Goal: Information Seeking & Learning: Find specific fact

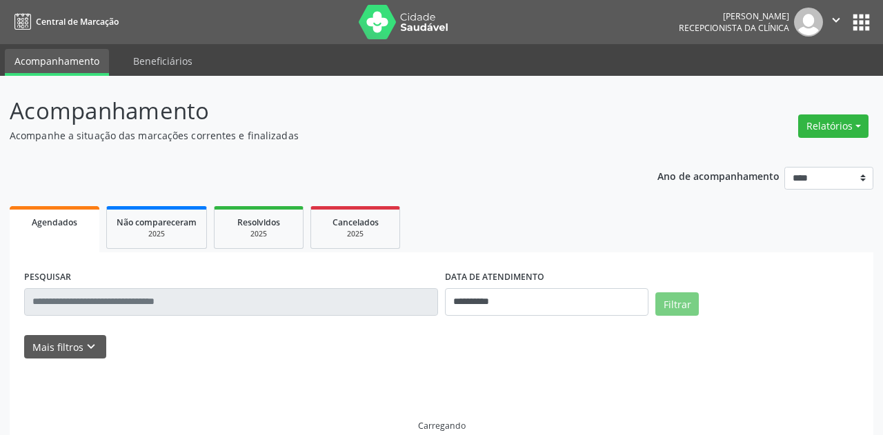
select select "*"
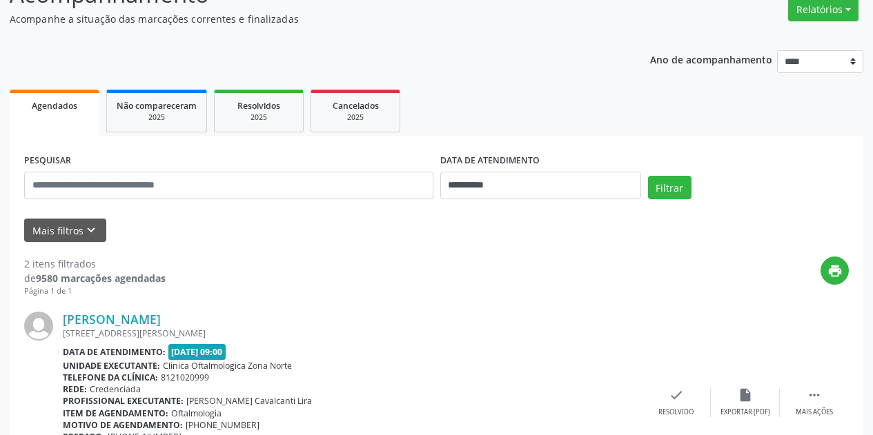
scroll to position [207, 0]
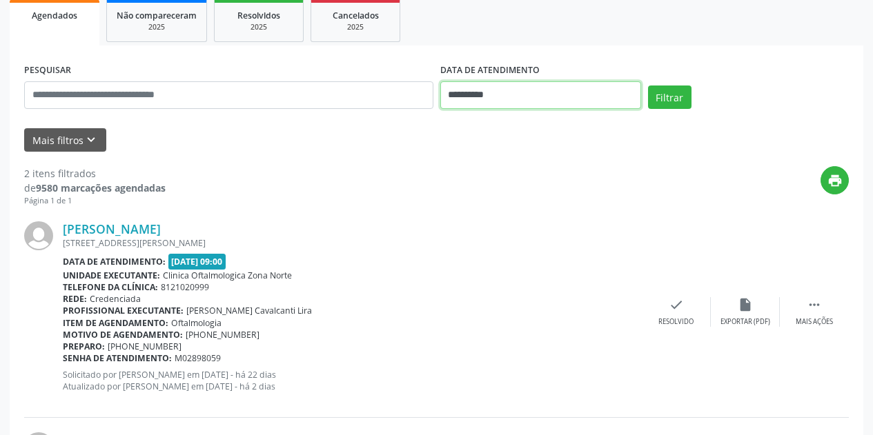
click at [533, 93] on input "**********" at bounding box center [540, 95] width 201 height 28
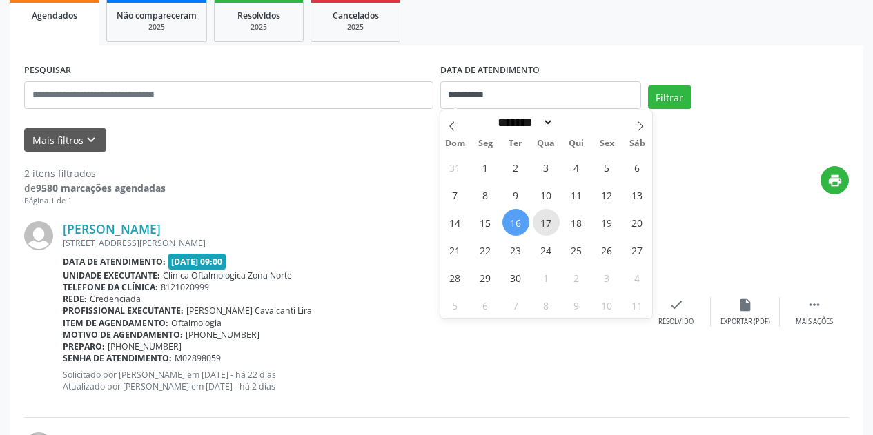
click at [546, 223] on span "17" at bounding box center [546, 222] width 27 height 27
type input "**********"
click at [546, 223] on span "17" at bounding box center [546, 222] width 27 height 27
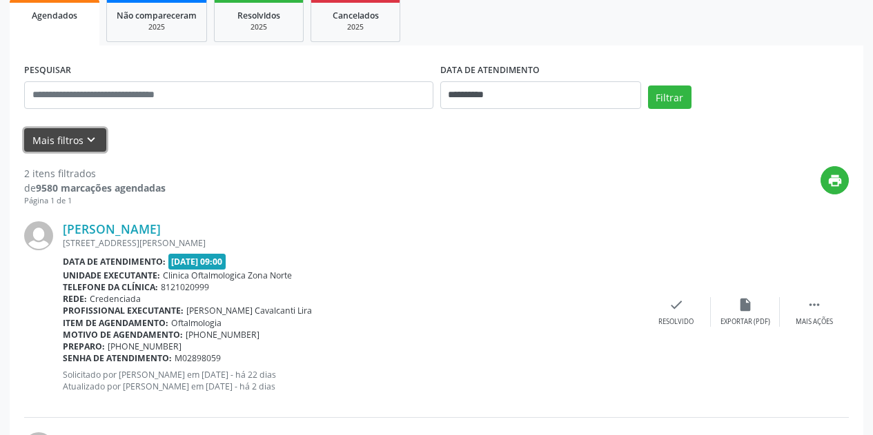
click at [84, 136] on icon "keyboard_arrow_down" at bounding box center [90, 139] width 15 height 15
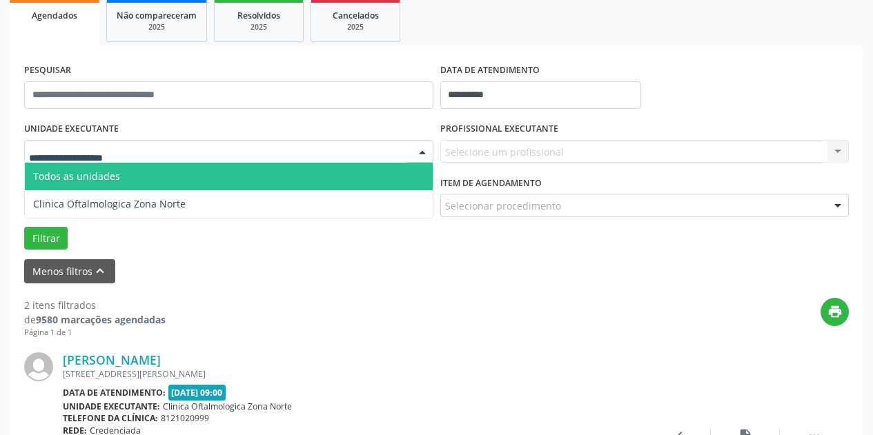
click at [165, 145] on div at bounding box center [228, 151] width 409 height 23
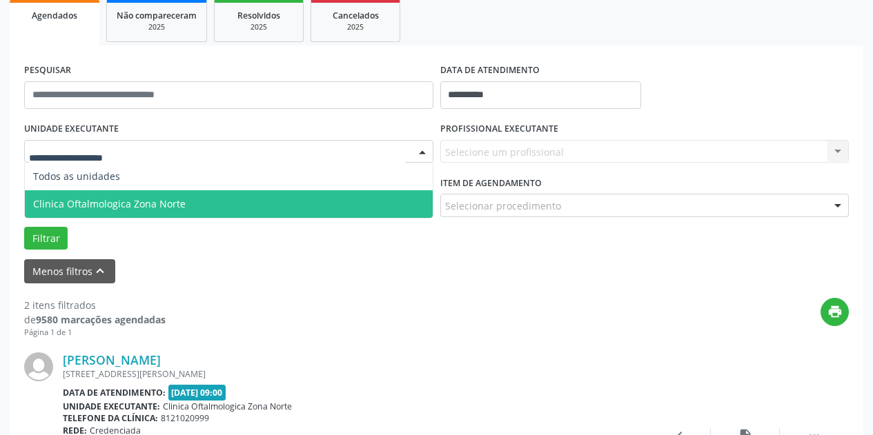
click at [191, 206] on span "Clinica Oftalmologica Zona Norte" at bounding box center [229, 204] width 408 height 28
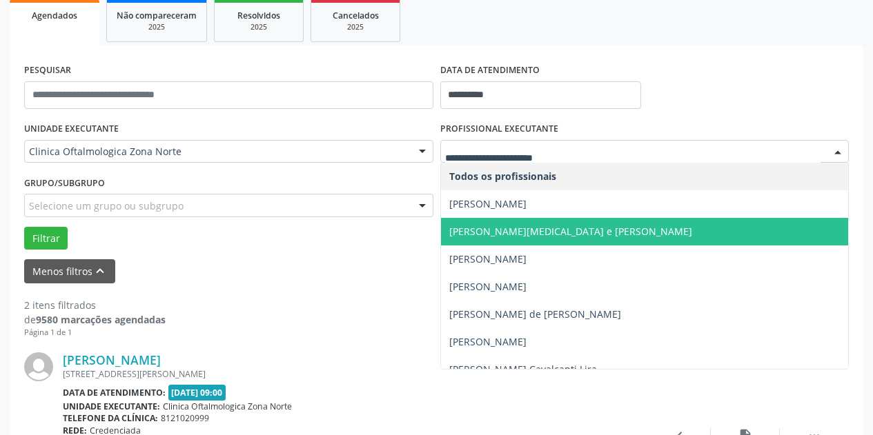
click at [489, 233] on span "Ana Catarina Delgado de Souza - Cornea e Catarata" at bounding box center [570, 231] width 243 height 13
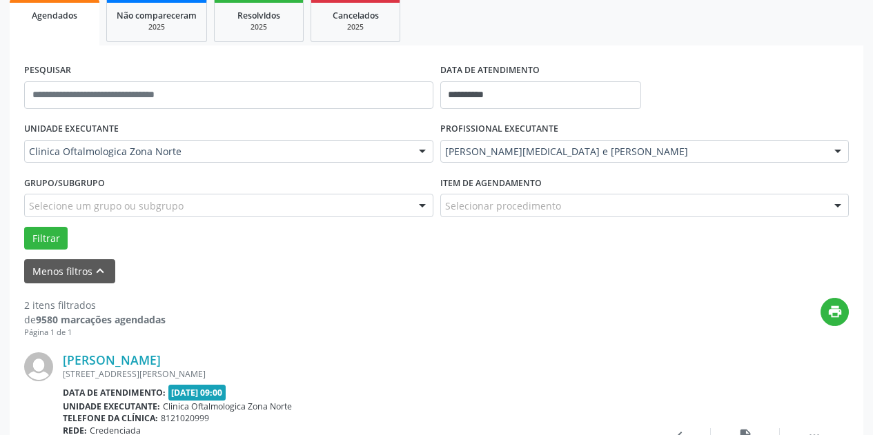
click at [278, 202] on div "Selecione um grupo ou subgrupo" at bounding box center [228, 205] width 409 height 23
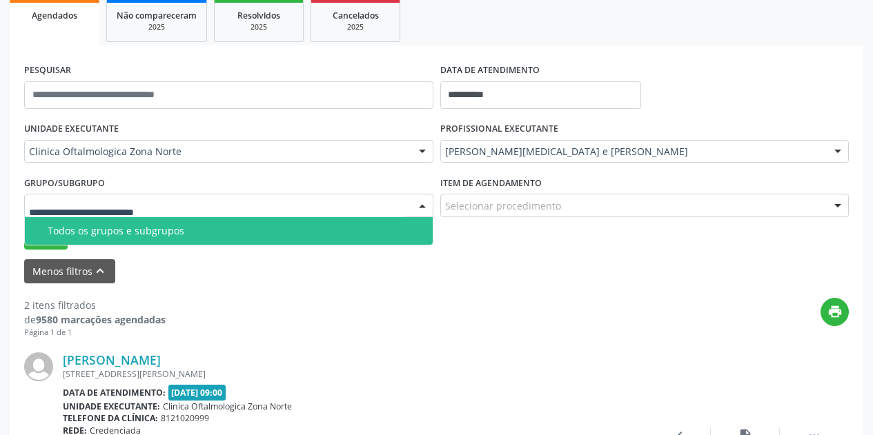
click at [263, 239] on span "Todos os grupos e subgrupos" at bounding box center [229, 231] width 408 height 28
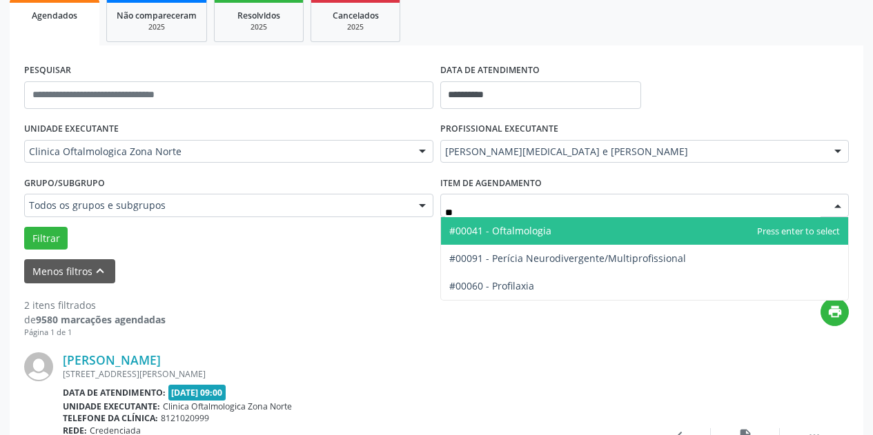
type input "***"
click at [517, 239] on span "#00041 - Oftalmologia" at bounding box center [645, 231] width 408 height 28
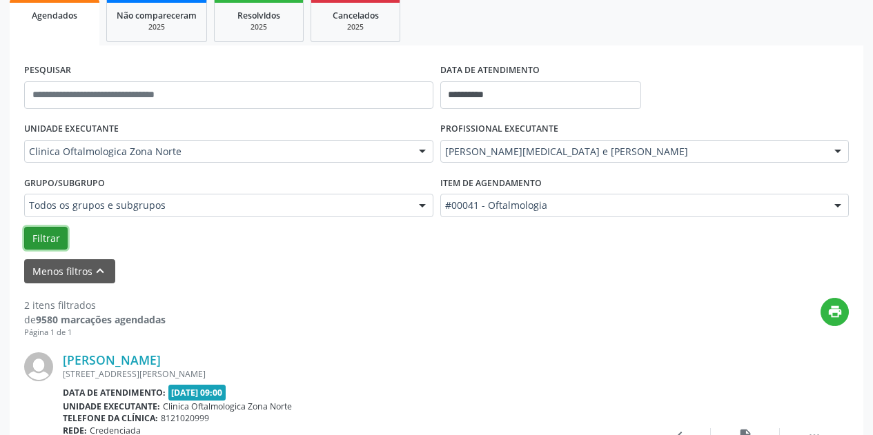
click at [48, 234] on button "Filtrar" at bounding box center [45, 238] width 43 height 23
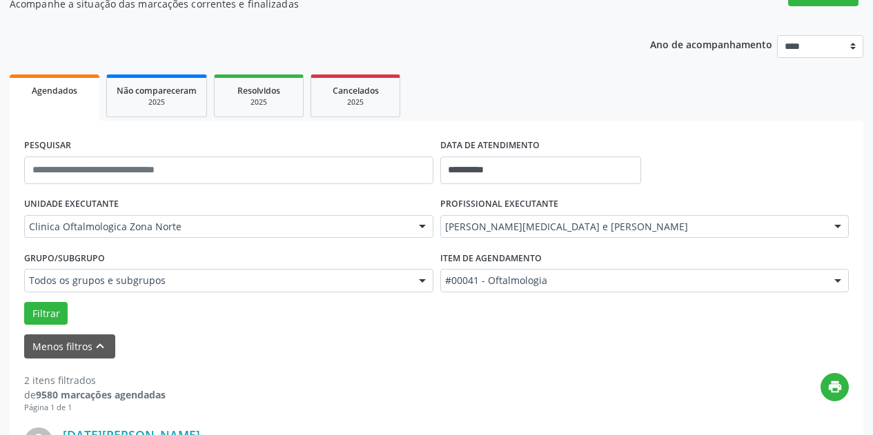
scroll to position [141, 0]
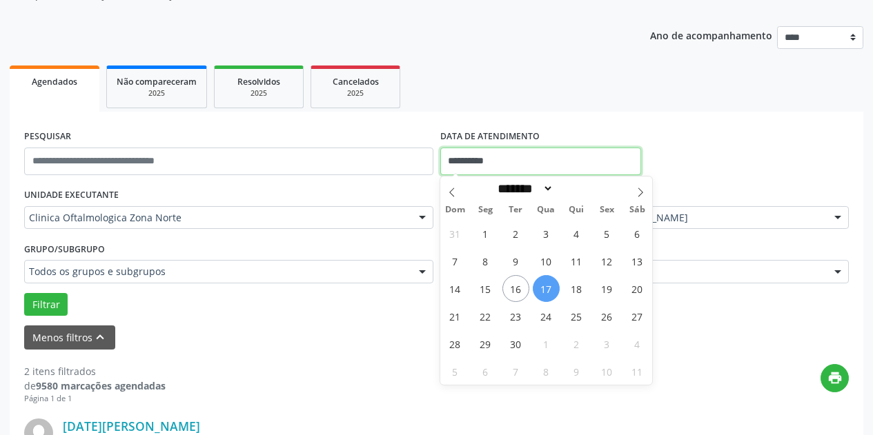
click at [558, 156] on input "**********" at bounding box center [540, 162] width 201 height 28
click at [484, 237] on span "1" at bounding box center [485, 233] width 27 height 27
type input "**********"
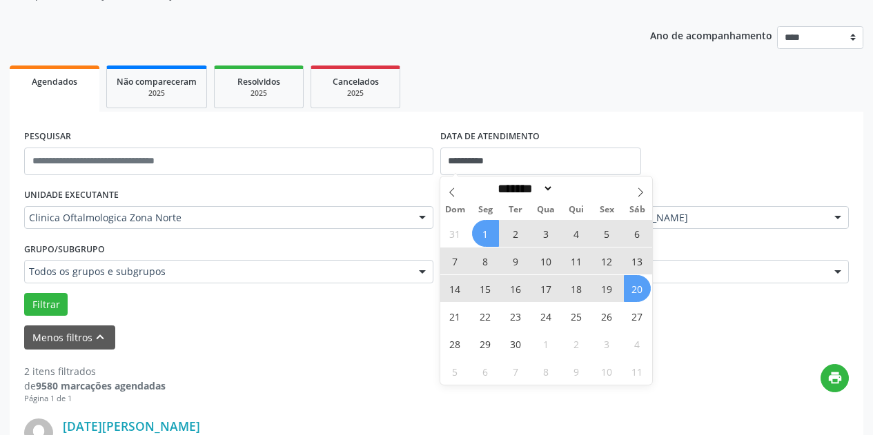
click at [633, 294] on span "20" at bounding box center [637, 288] width 27 height 27
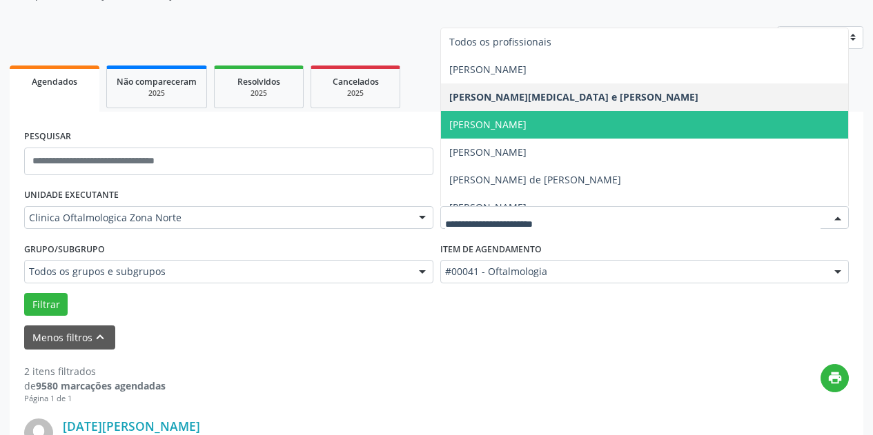
click at [673, 126] on span "Andrea Gondim Leitao Sarmento" at bounding box center [645, 125] width 408 height 28
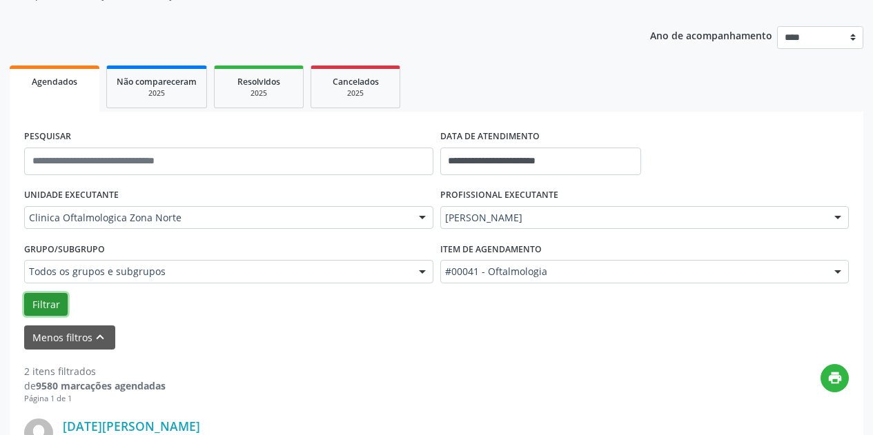
click at [57, 309] on button "Filtrar" at bounding box center [45, 304] width 43 height 23
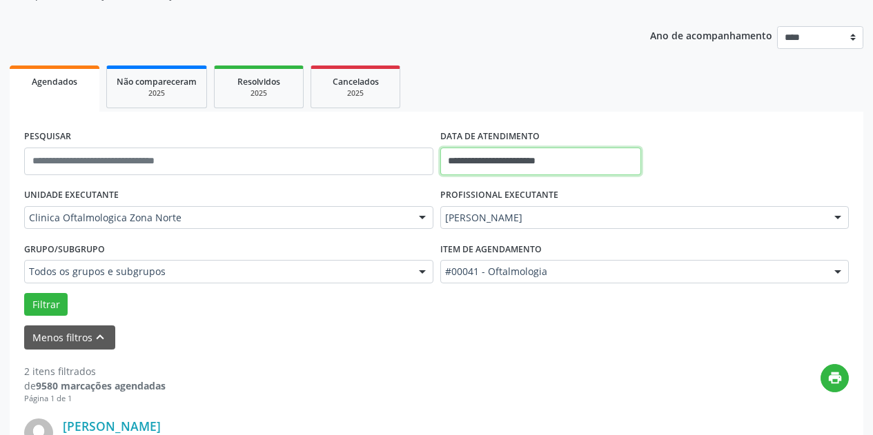
click at [593, 151] on input "**********" at bounding box center [540, 162] width 201 height 28
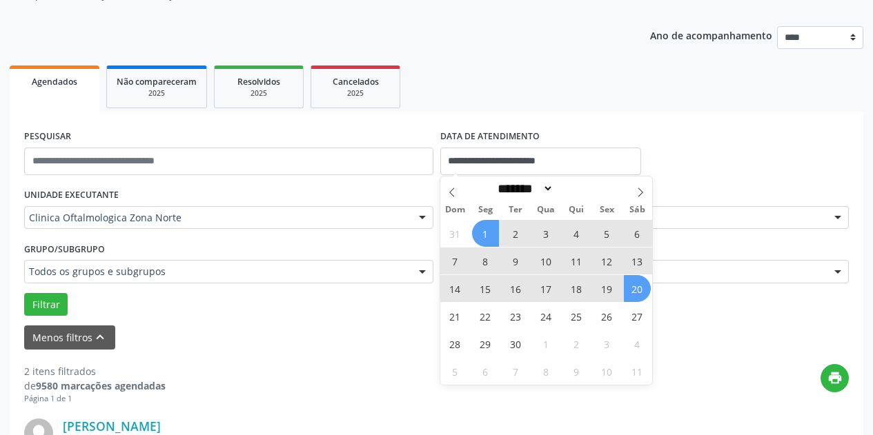
click at [729, 128] on div "**********" at bounding box center [436, 155] width 831 height 59
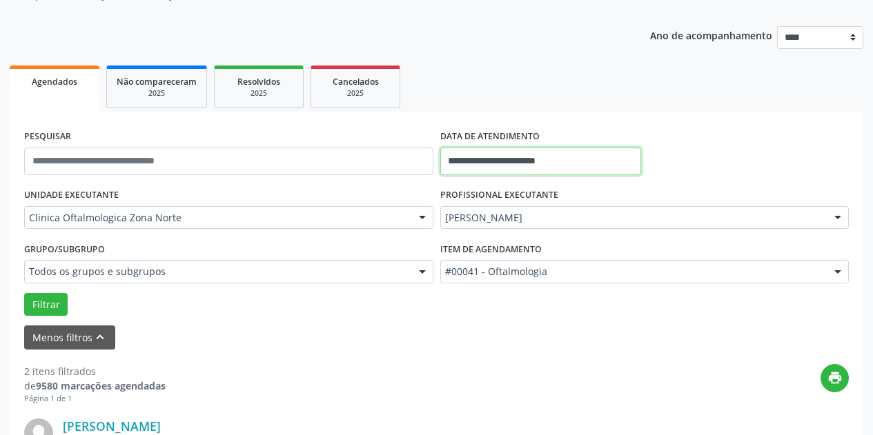
click at [597, 162] on input "**********" at bounding box center [540, 162] width 201 height 28
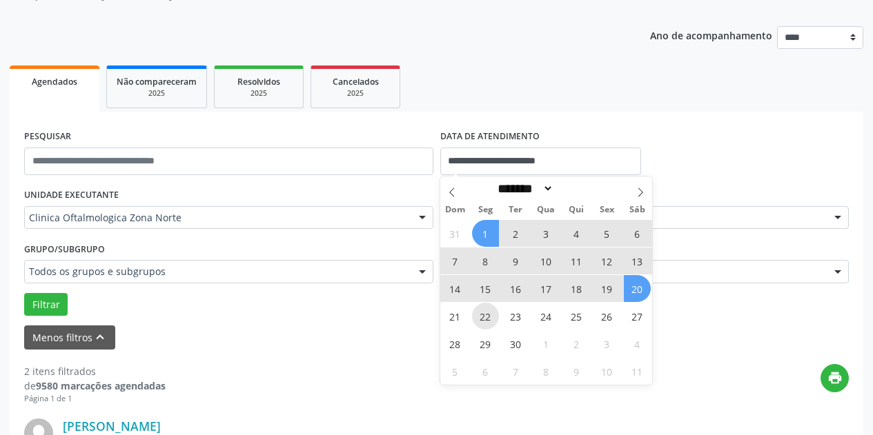
click at [486, 315] on span "22" at bounding box center [485, 316] width 27 height 27
type input "**********"
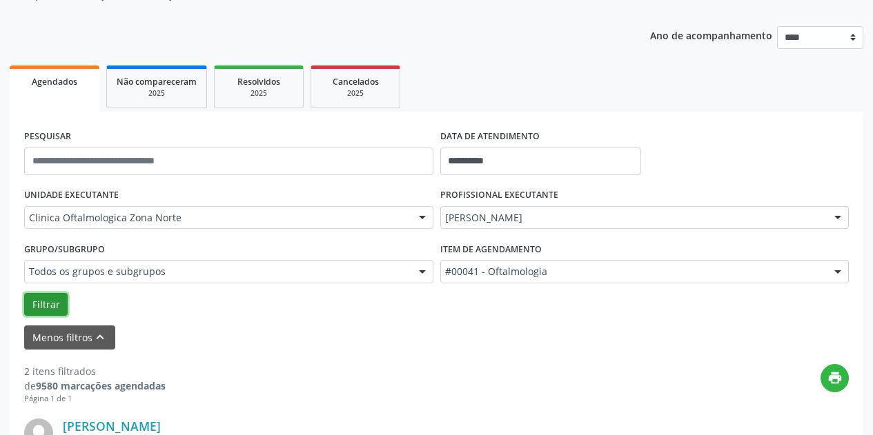
click at [46, 302] on button "Filtrar" at bounding box center [45, 304] width 43 height 23
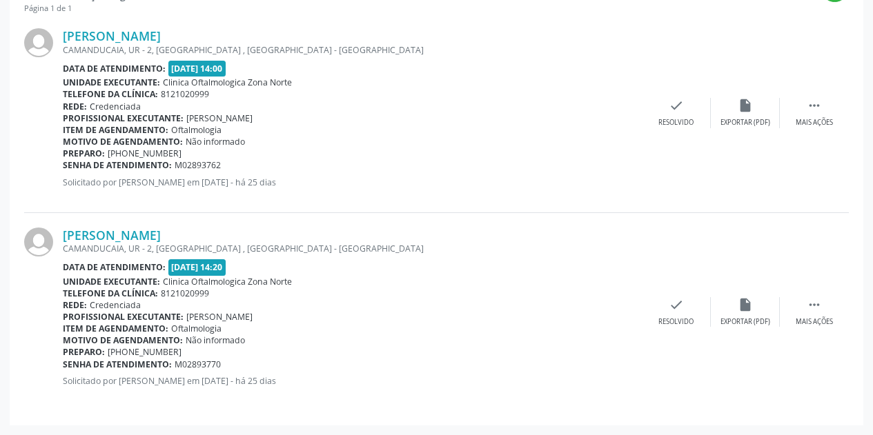
scroll to position [462, 0]
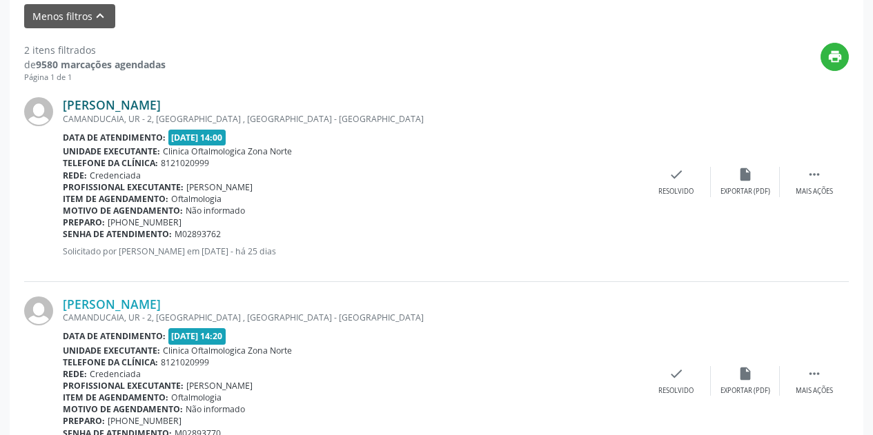
click at [109, 101] on link "Isis Martins Soares" at bounding box center [112, 104] width 98 height 15
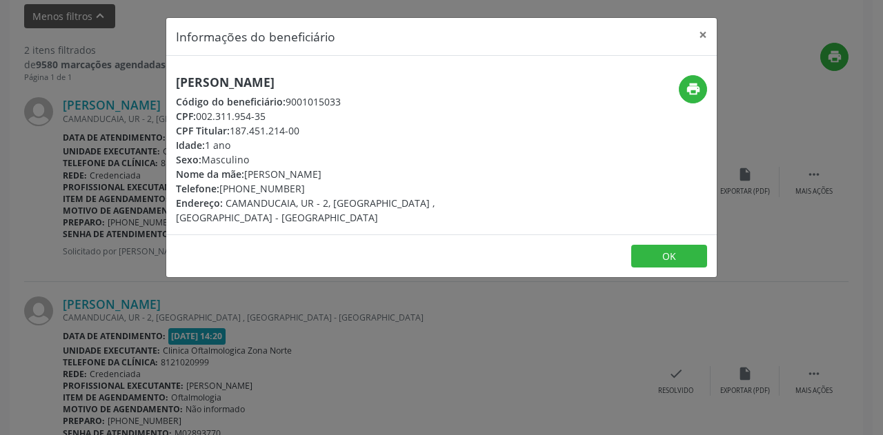
drag, startPoint x: 311, startPoint y: 82, endPoint x: 172, endPoint y: 83, distance: 139.4
click at [172, 83] on div "Isis Martins Soares Código do beneficiário: 9001015033 CPF: 002.311.954-35 CPF …" at bounding box center [349, 150] width 367 height 150
copy h5 "Isis Martins Soares"
drag, startPoint x: 273, startPoint y: 117, endPoint x: 201, endPoint y: 118, distance: 71.8
click at [201, 118] on div "CPF: 002.311.954-35" at bounding box center [350, 116] width 348 height 14
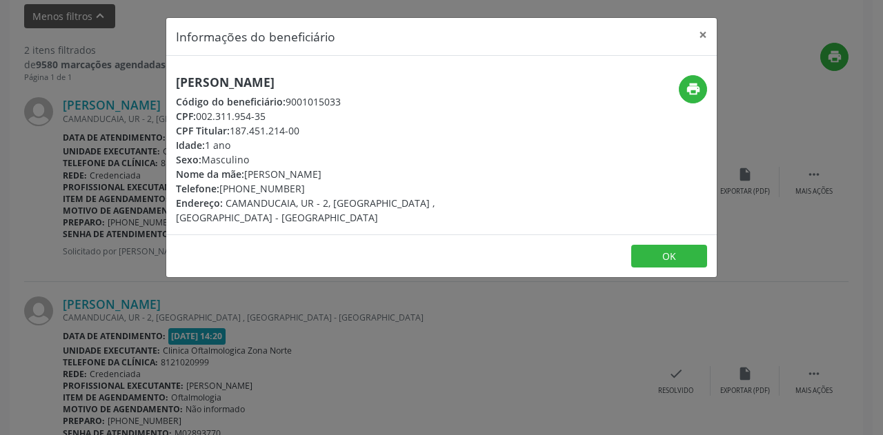
copy div "002.311.954-35"
drag, startPoint x: 302, startPoint y: 189, endPoint x: 238, endPoint y: 190, distance: 64.2
click at [238, 190] on div "Telefone: (81) 99904-2130" at bounding box center [350, 188] width 348 height 14
copy div "99904-2130"
click at [479, 200] on div "Isis Martins Soares Código do beneficiário: 9001015033 CPF: 002.311.954-35 CPF …" at bounding box center [349, 150] width 367 height 150
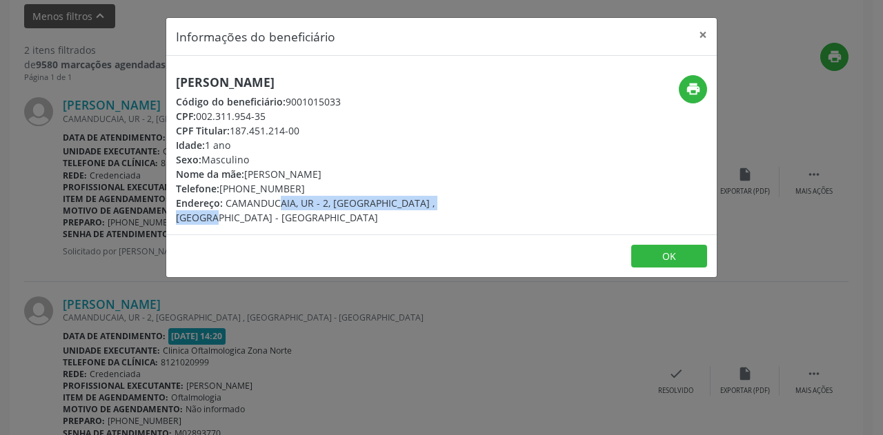
drag, startPoint x: 423, startPoint y: 206, endPoint x: 224, endPoint y: 210, distance: 198.7
click at [224, 210] on div "Isis Martins Soares Código do beneficiário: 9001015033 CPF: 002.311.954-35 CPF …" at bounding box center [441, 145] width 551 height 179
copy span "CAMANDUCAIA, UR - 2, IBURA , RECIFE - PE"
drag, startPoint x: 464, startPoint y: 180, endPoint x: 246, endPoint y: 179, distance: 217.3
click at [246, 179] on div "Isis Martins Soares Código do beneficiário: 9001015033 CPF: 002.311.954-35 CPF …" at bounding box center [349, 150] width 367 height 150
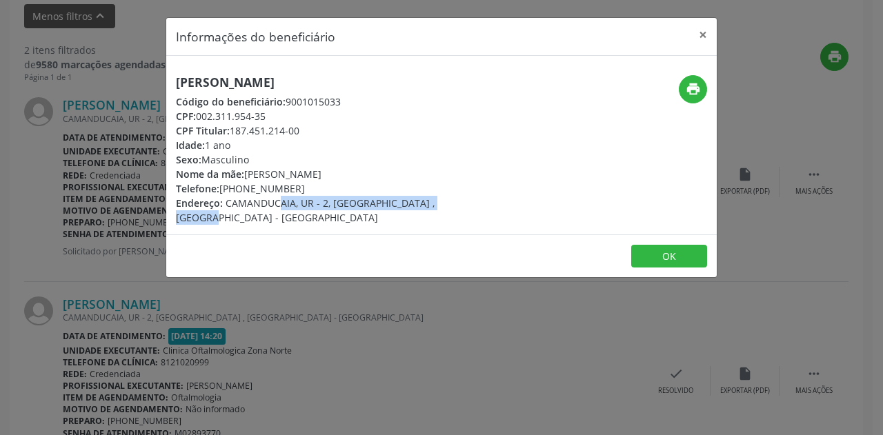
copy div "Maria Eduarda Martins da Silva Santana Soares"
drag, startPoint x: 237, startPoint y: 148, endPoint x: 174, endPoint y: 148, distance: 63.5
click at [174, 148] on div "Isis Martins Soares Código do beneficiário: 9001015033 CPF: 002.311.954-35 CPF …" at bounding box center [349, 150] width 367 height 150
copy div "Idade: 1 ano"
click at [704, 30] on button "×" at bounding box center [703, 35] width 28 height 34
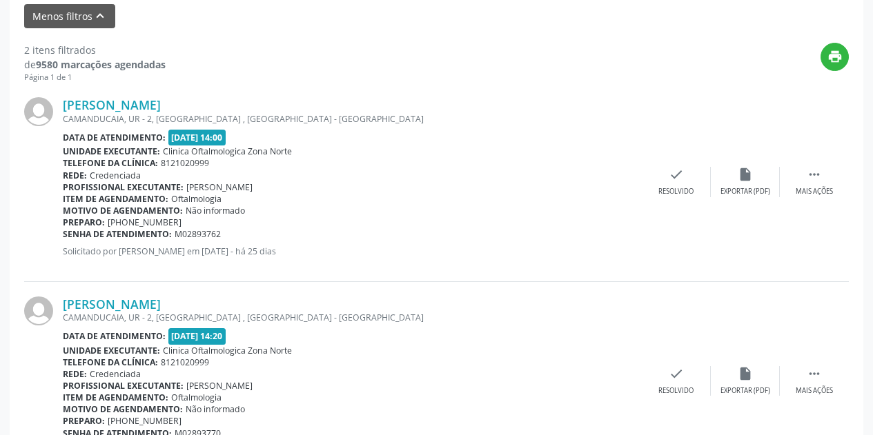
drag, startPoint x: 233, startPoint y: 233, endPoint x: 63, endPoint y: 235, distance: 169.7
click at [63, 235] on div "Senha de atendimento: M02893762" at bounding box center [352, 234] width 579 height 12
copy div "Senha de atendimento: M02893762"
click at [533, 179] on div "Rede: Credenciada" at bounding box center [352, 176] width 579 height 12
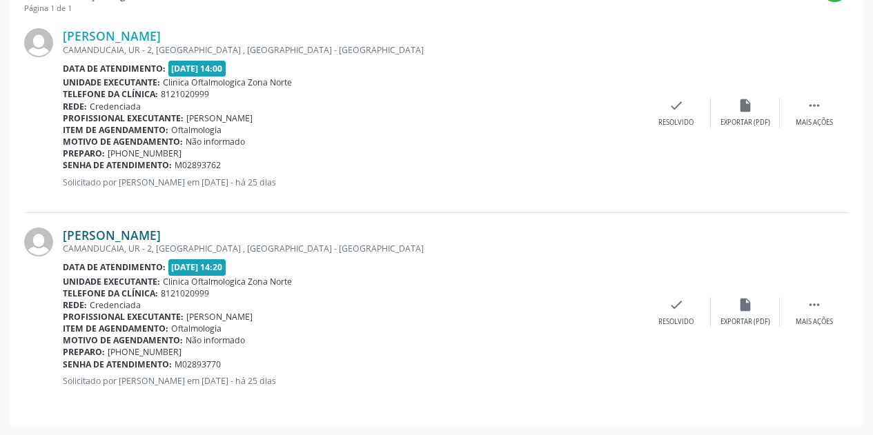
click at [146, 235] on link "Yuri Martins Soares" at bounding box center [112, 235] width 98 height 15
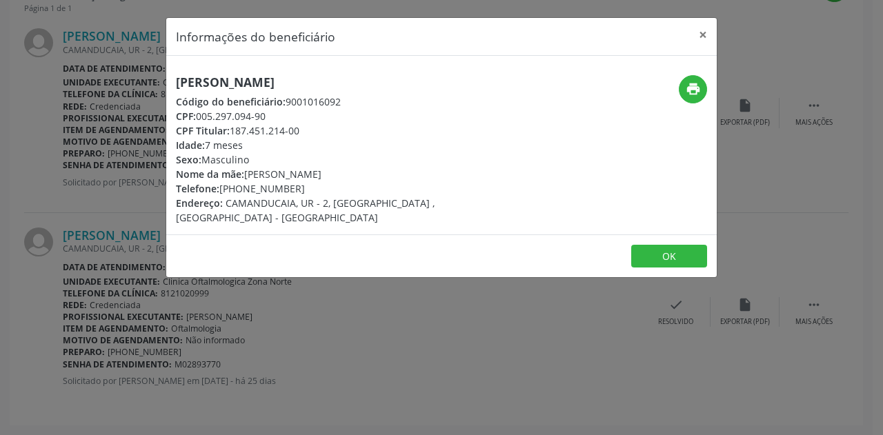
drag, startPoint x: 289, startPoint y: 81, endPoint x: 166, endPoint y: 81, distance: 123.5
click at [166, 81] on div "Informações do beneficiário × Yuri Martins Soares Código do beneficiário: 90010…" at bounding box center [442, 147] width 552 height 261
copy h5 "Yuri Martins Soares"
drag, startPoint x: 273, startPoint y: 112, endPoint x: 200, endPoint y: 112, distance: 73.1
click at [200, 112] on div "CPF: 005.297.094-90" at bounding box center [350, 116] width 348 height 14
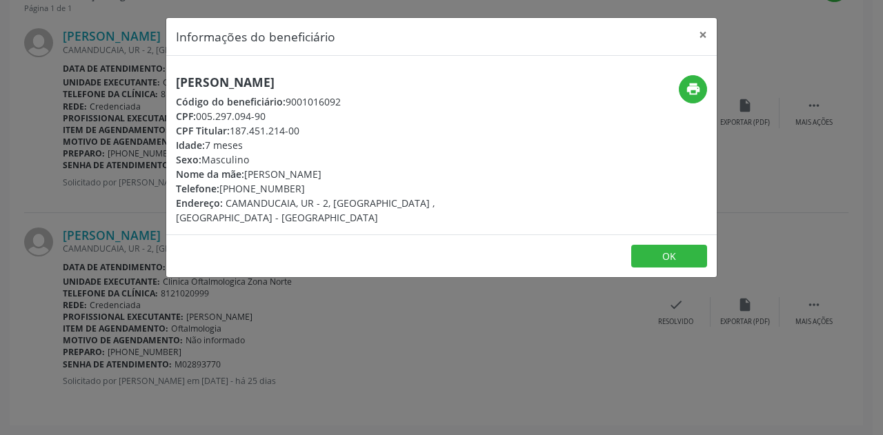
copy div "005.297.094-90"
drag, startPoint x: 304, startPoint y: 190, endPoint x: 241, endPoint y: 191, distance: 62.8
click at [241, 191] on div "Telefone: (81) 99904-2130" at bounding box center [350, 188] width 348 height 14
copy div "99904-2130"
drag, startPoint x: 420, startPoint y: 208, endPoint x: 224, endPoint y: 206, distance: 195.9
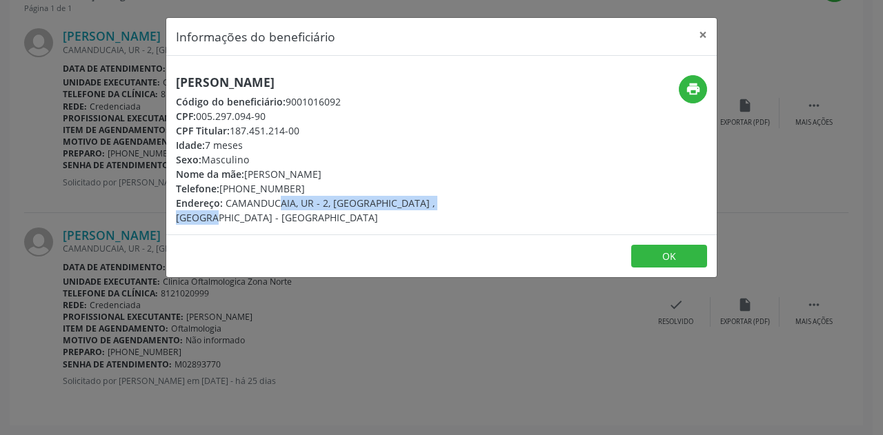
click at [224, 206] on div "Endereço: CAMANDUCAIA, UR - 2, IBURA , RECIFE - PE" at bounding box center [350, 210] width 348 height 29
drag, startPoint x: 472, startPoint y: 171, endPoint x: 250, endPoint y: 175, distance: 222.2
click at [250, 175] on div "Yuri Martins Soares Código do beneficiário: 9001016092 CPF: 005.297.094-90 CPF …" at bounding box center [349, 150] width 367 height 150
drag, startPoint x: 255, startPoint y: 146, endPoint x: 175, endPoint y: 144, distance: 80.1
click at [175, 144] on div "Yuri Martins Soares Código do beneficiário: 9001016092 CPF: 005.297.094-90 CPF …" at bounding box center [349, 150] width 367 height 150
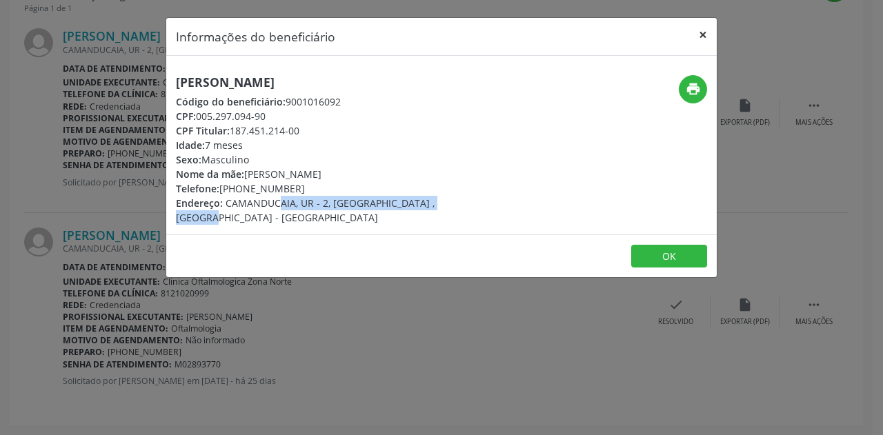
click at [700, 33] on button "×" at bounding box center [703, 35] width 28 height 34
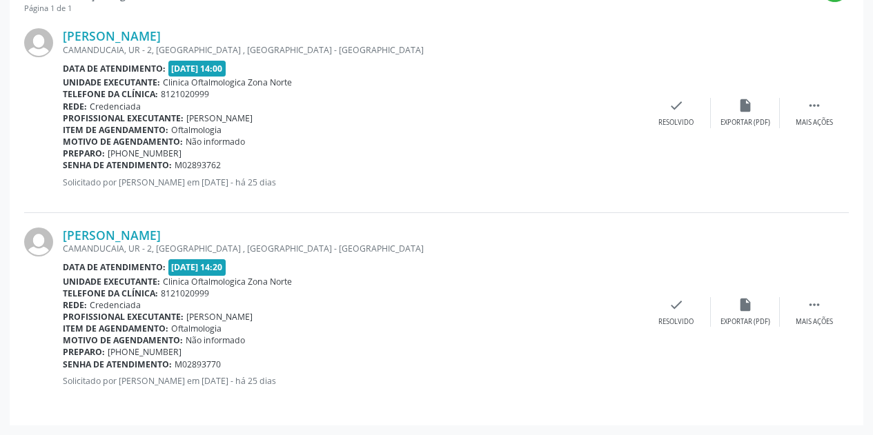
drag, startPoint x: 235, startPoint y: 364, endPoint x: 64, endPoint y: 364, distance: 171.1
click at [64, 364] on div "Senha de atendimento: M02893770" at bounding box center [352, 365] width 579 height 12
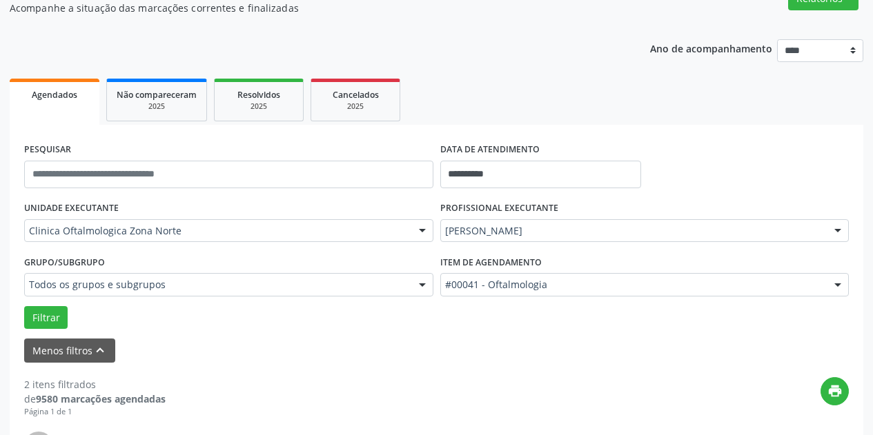
scroll to position [138, 0]
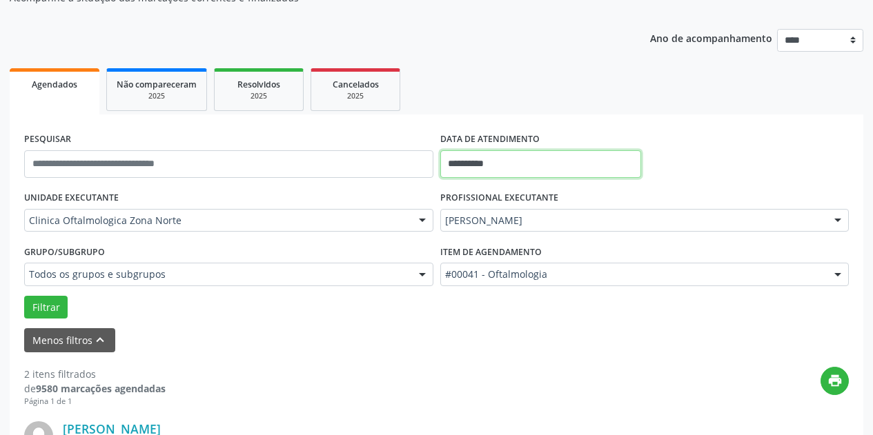
click at [556, 166] on input "**********" at bounding box center [540, 164] width 201 height 28
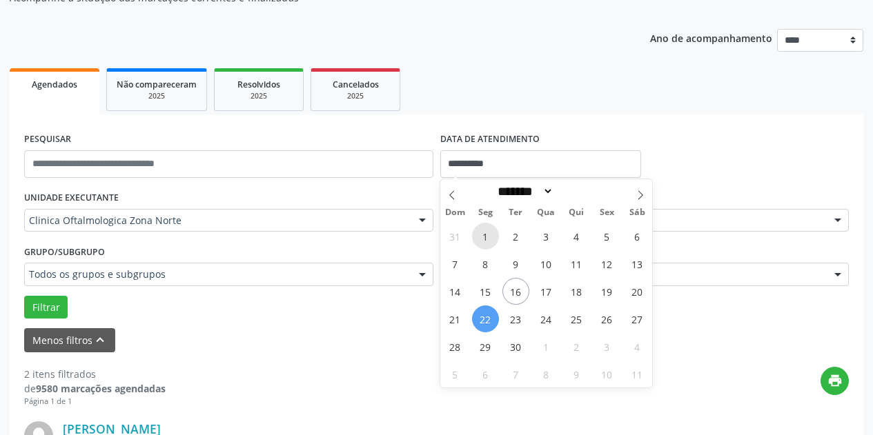
click at [487, 237] on span "1" at bounding box center [485, 236] width 27 height 27
type input "**********"
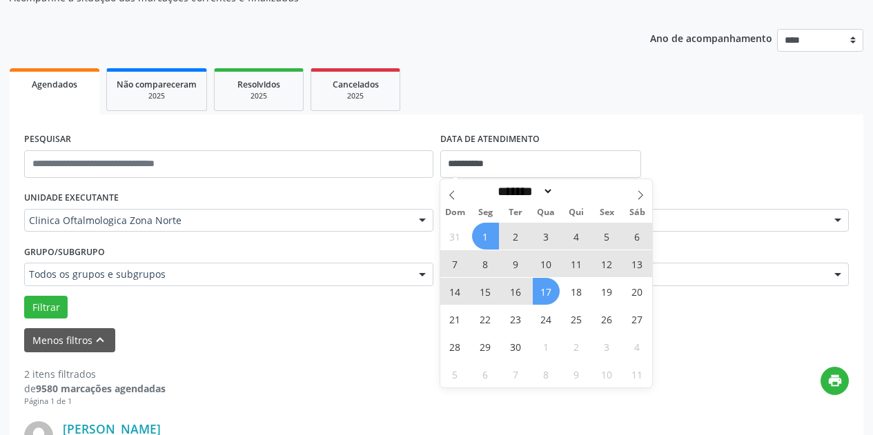
click at [542, 297] on span "17" at bounding box center [546, 291] width 27 height 27
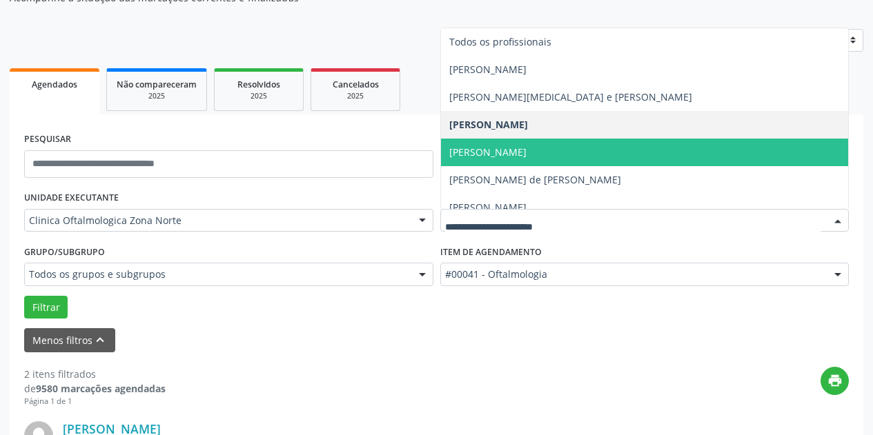
click at [699, 146] on span "Arthur Luis Alves Frazão de Carvalho" at bounding box center [645, 153] width 408 height 28
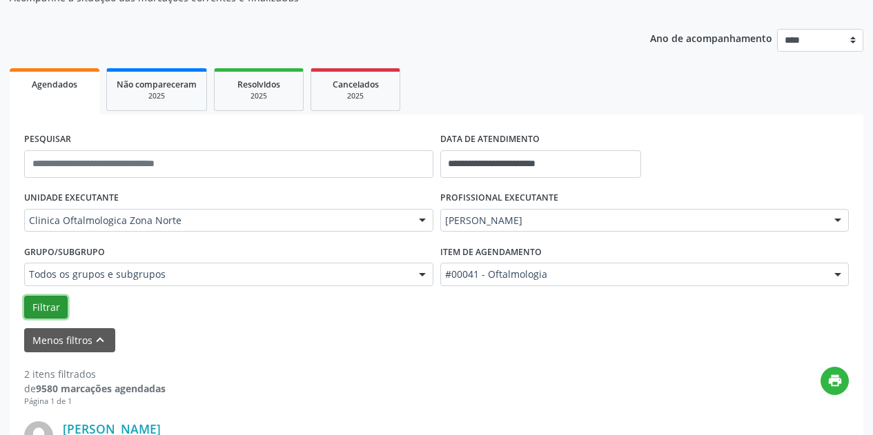
click at [64, 308] on button "Filtrar" at bounding box center [45, 307] width 43 height 23
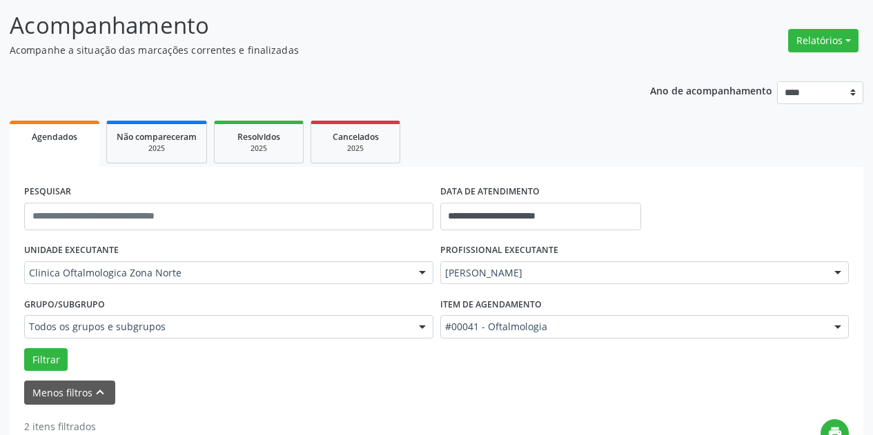
scroll to position [72, 0]
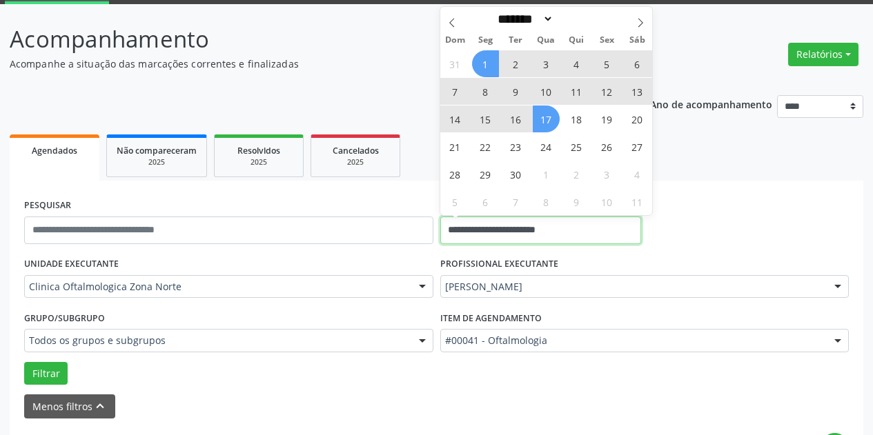
click at [597, 226] on input "**********" at bounding box center [540, 231] width 201 height 28
click at [486, 118] on span "15" at bounding box center [485, 119] width 27 height 27
type input "**********"
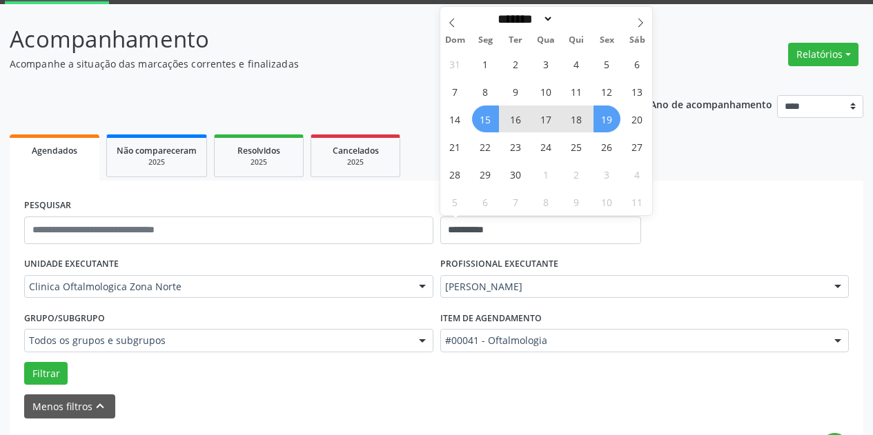
click at [609, 117] on span "19" at bounding box center [606, 119] width 27 height 27
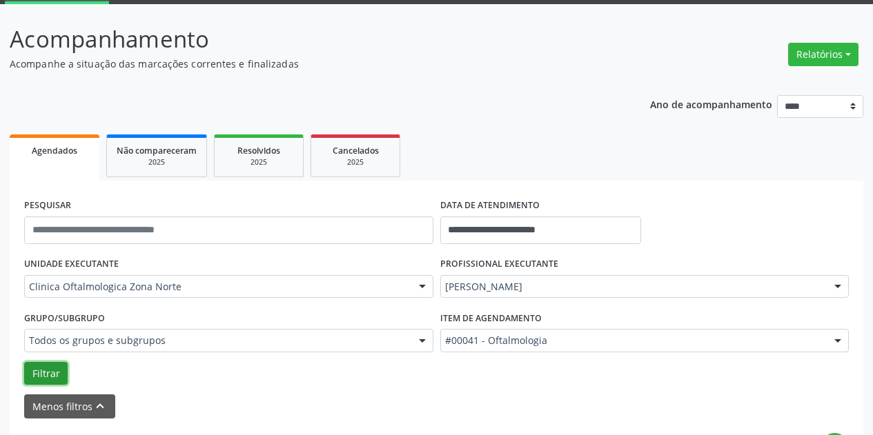
click at [52, 370] on button "Filtrar" at bounding box center [45, 373] width 43 height 23
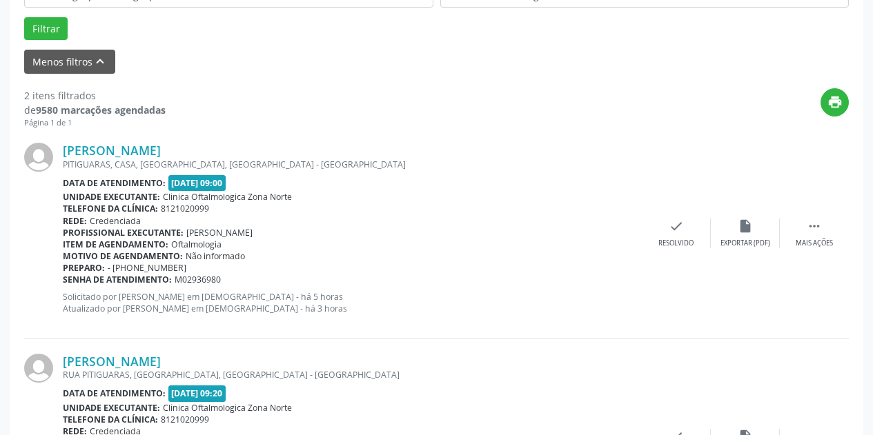
scroll to position [486, 0]
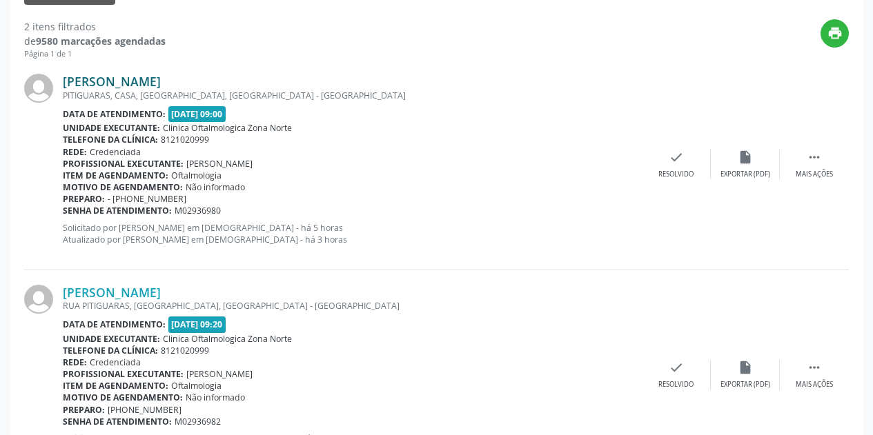
click at [161, 80] on link "Maria Rute Freitas Magalhaes" at bounding box center [112, 81] width 98 height 15
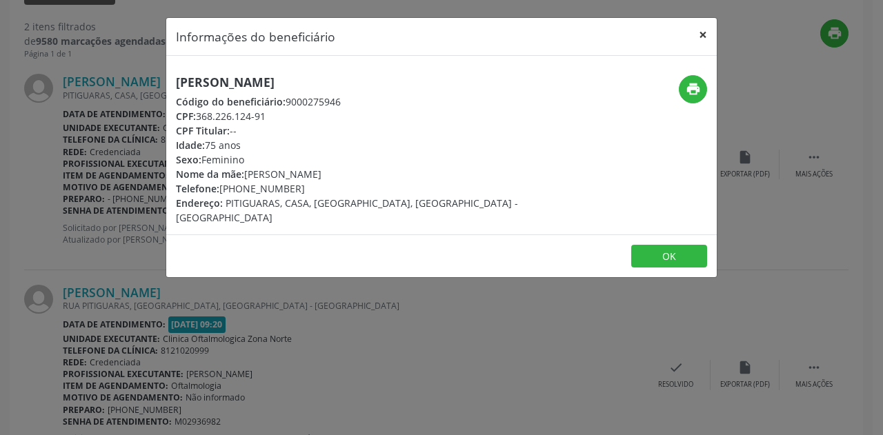
click at [701, 34] on button "×" at bounding box center [703, 35] width 28 height 34
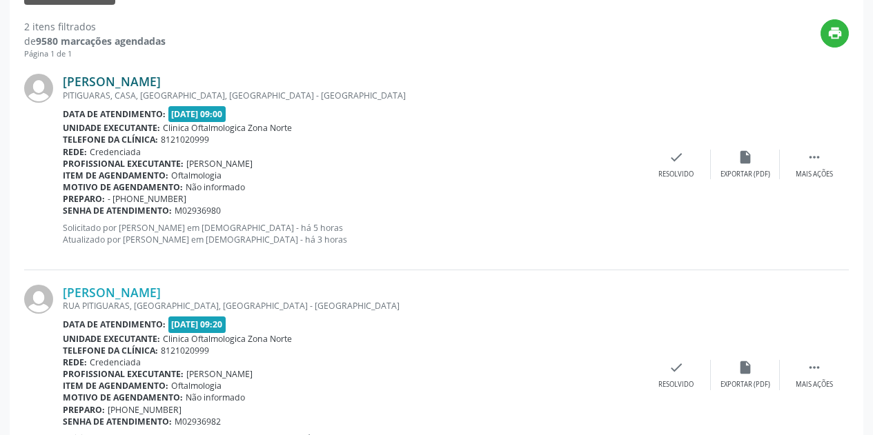
click at [159, 79] on link "Maria Rute Freitas Magalhaes" at bounding box center [112, 81] width 98 height 15
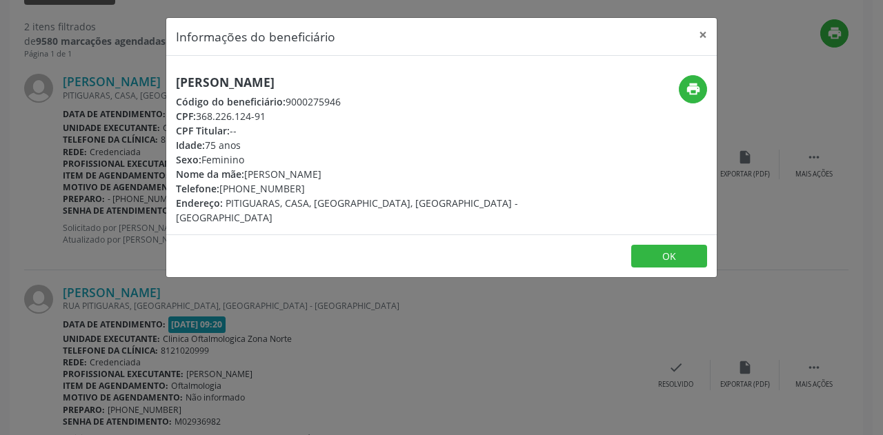
drag, startPoint x: 390, startPoint y: 84, endPoint x: 177, endPoint y: 87, distance: 212.5
click at [177, 87] on h5 "Maria Rute Freitas Magalhaes" at bounding box center [350, 82] width 348 height 14
drag, startPoint x: 279, startPoint y: 117, endPoint x: 199, endPoint y: 117, distance: 80.0
click at [199, 117] on div "CPF: 368.226.124-91" at bounding box center [350, 116] width 348 height 14
drag, startPoint x: 301, startPoint y: 193, endPoint x: 240, endPoint y: 191, distance: 61.4
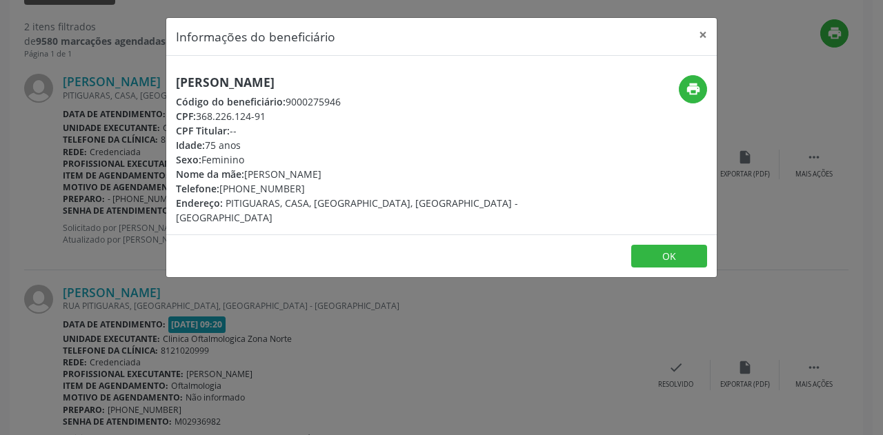
click at [240, 191] on div "Telefone: (81) 98266-2466" at bounding box center [350, 188] width 348 height 14
drag, startPoint x: 395, startPoint y: 176, endPoint x: 246, endPoint y: 172, distance: 149.8
click at [246, 172] on div "Nome da mãe: Rosa Amelia Sa Leitao da Costa" at bounding box center [350, 174] width 348 height 14
drag, startPoint x: 248, startPoint y: 145, endPoint x: 172, endPoint y: 150, distance: 76.8
click at [172, 150] on div "Maria Rute Freitas Magalhaes Código do beneficiário: 9000275946 CPF: 368.226.12…" at bounding box center [349, 150] width 367 height 150
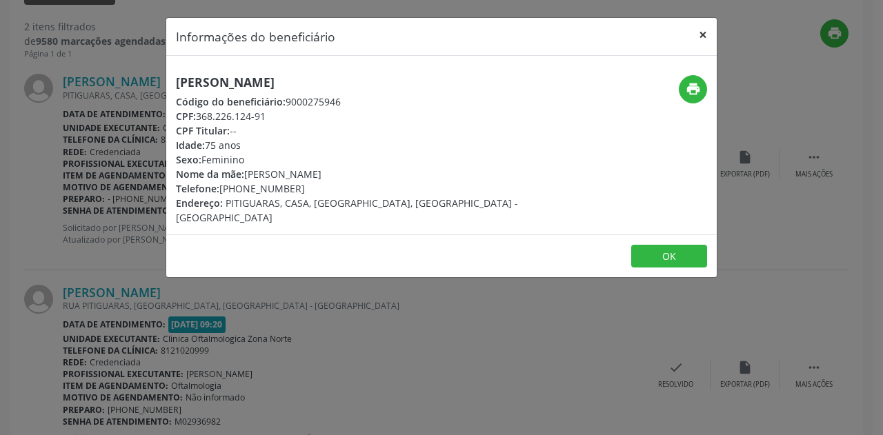
drag, startPoint x: 707, startPoint y: 34, endPoint x: 671, endPoint y: 30, distance: 36.8
click at [706, 33] on button "×" at bounding box center [703, 35] width 28 height 34
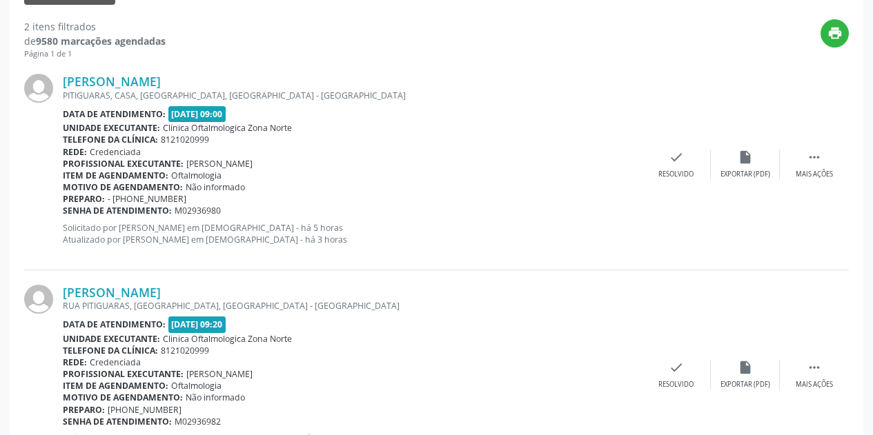
drag, startPoint x: 221, startPoint y: 210, endPoint x: 64, endPoint y: 212, distance: 157.3
click at [64, 212] on div "Senha de atendimento: M02936980" at bounding box center [352, 211] width 579 height 12
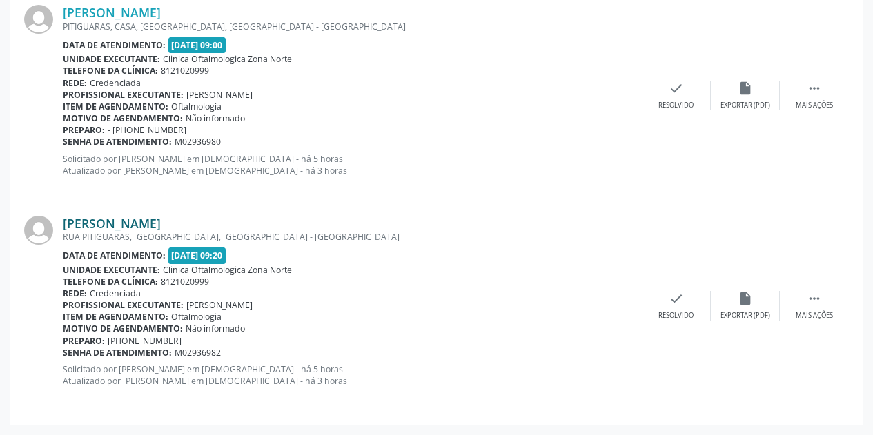
click at [161, 221] on link "Fernando Jose Pinto Magalhaes" at bounding box center [112, 223] width 98 height 15
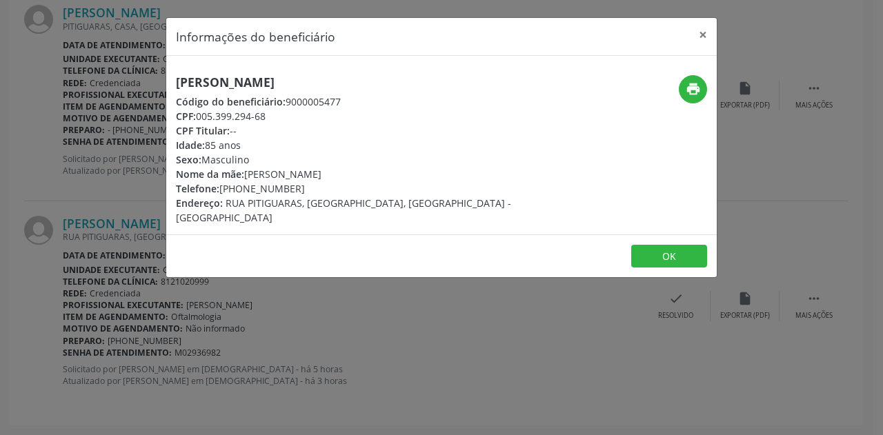
drag, startPoint x: 403, startPoint y: 86, endPoint x: 160, endPoint y: 80, distance: 242.9
click at [160, 80] on div "Informações do beneficiário × Fernando Jose Pinto Magalhaes Código do beneficiá…" at bounding box center [441, 217] width 883 height 435
drag, startPoint x: 281, startPoint y: 117, endPoint x: 197, endPoint y: 115, distance: 84.9
click at [197, 115] on div "CPF: 005.399.294-68" at bounding box center [350, 116] width 348 height 14
drag, startPoint x: 308, startPoint y: 190, endPoint x: 242, endPoint y: 187, distance: 65.6
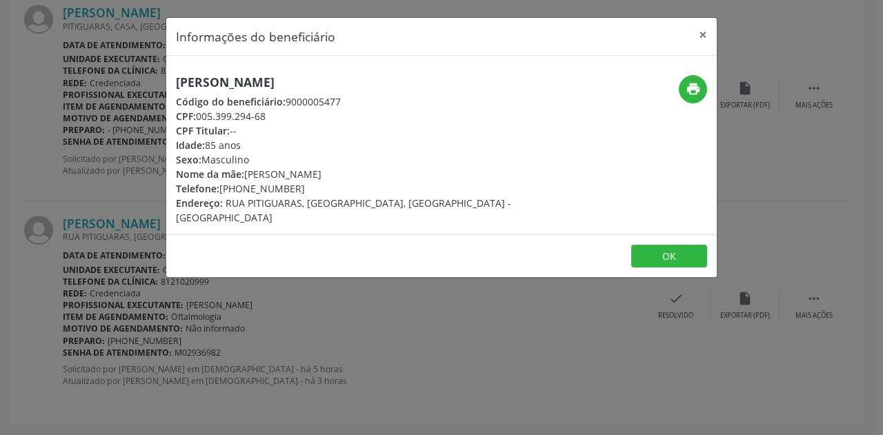
click at [242, 187] on div "Telefone: (81) 98266-2466" at bounding box center [350, 188] width 348 height 14
drag, startPoint x: 354, startPoint y: 176, endPoint x: 364, endPoint y: 174, distance: 9.9
click at [364, 174] on div "Nome da mãe: Laura Lopes Magalhaes" at bounding box center [350, 174] width 348 height 14
drag, startPoint x: 353, startPoint y: 174, endPoint x: 245, endPoint y: 176, distance: 108.3
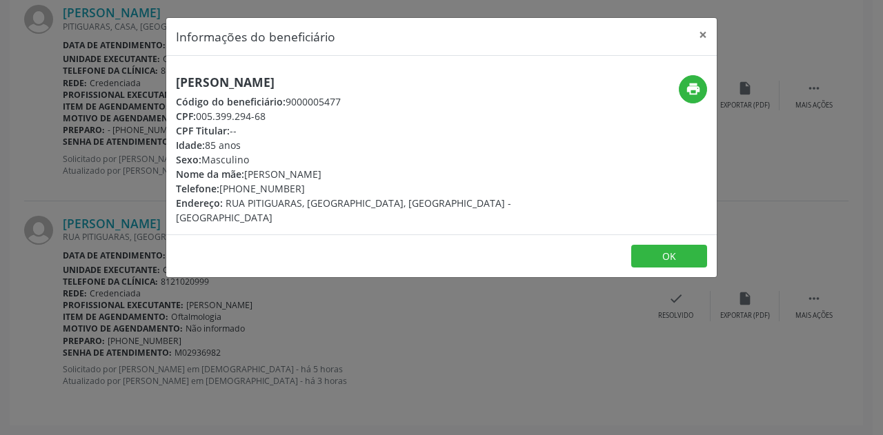
click at [246, 177] on div "Nome da mãe: Laura Lopes Magalhaes" at bounding box center [350, 174] width 348 height 14
drag, startPoint x: 251, startPoint y: 144, endPoint x: 171, endPoint y: 142, distance: 80.1
click at [171, 142] on div "Fernando Jose Pinto Magalhaes Código do beneficiário: 9000005477 CPF: 005.399.2…" at bounding box center [349, 150] width 367 height 150
click at [706, 32] on button "×" at bounding box center [703, 35] width 28 height 34
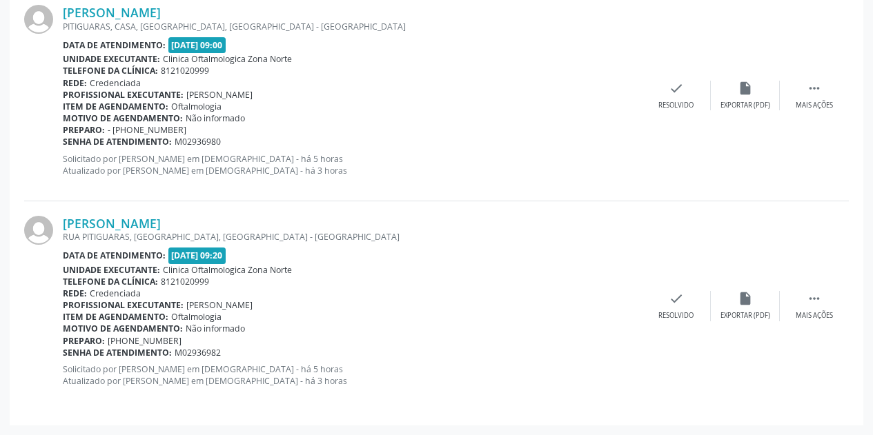
drag, startPoint x: 228, startPoint y: 357, endPoint x: 63, endPoint y: 350, distance: 165.7
click at [63, 350] on div "Senha de atendimento: M02936982" at bounding box center [352, 353] width 579 height 12
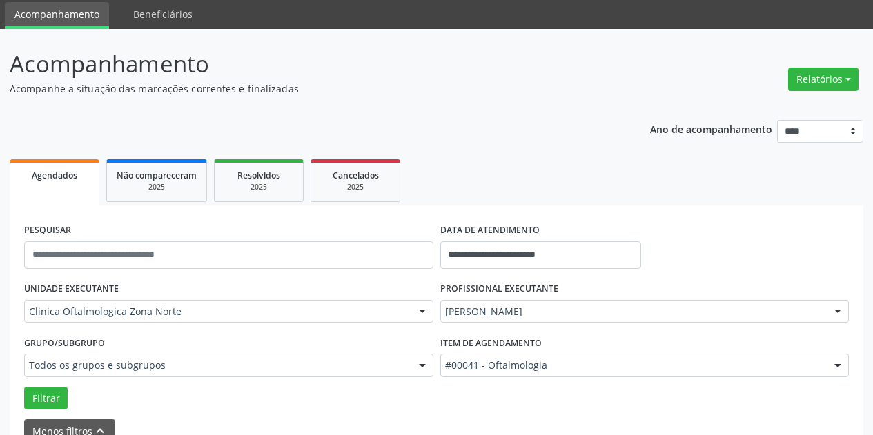
scroll to position [0, 0]
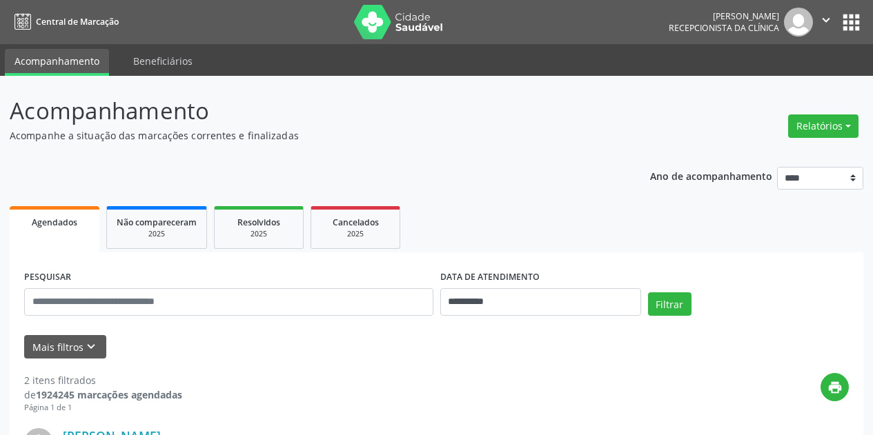
click at [820, 20] on icon "" at bounding box center [825, 19] width 15 height 15
click at [769, 77] on link "Sair" at bounding box center [790, 84] width 95 height 19
